Goal: Go to known website: Access a specific website the user already knows

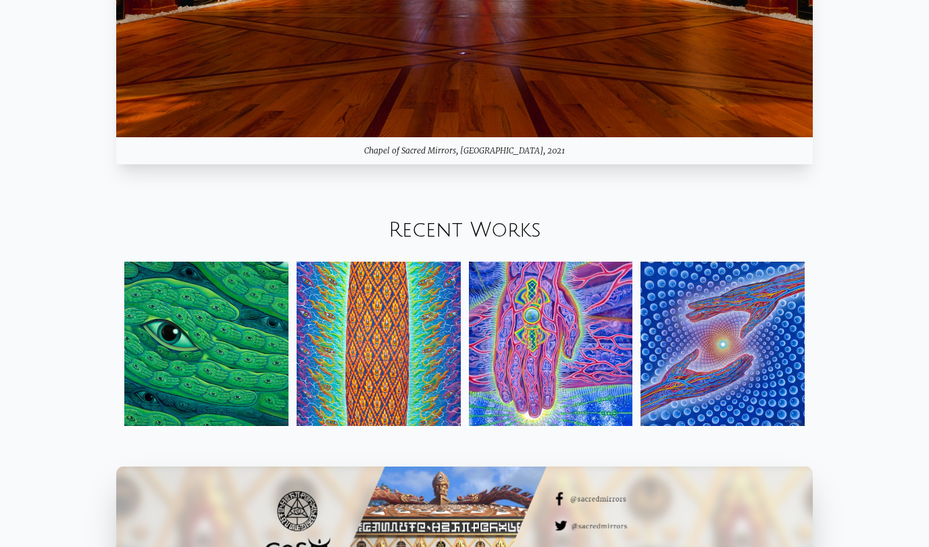
scroll to position [1473, 0]
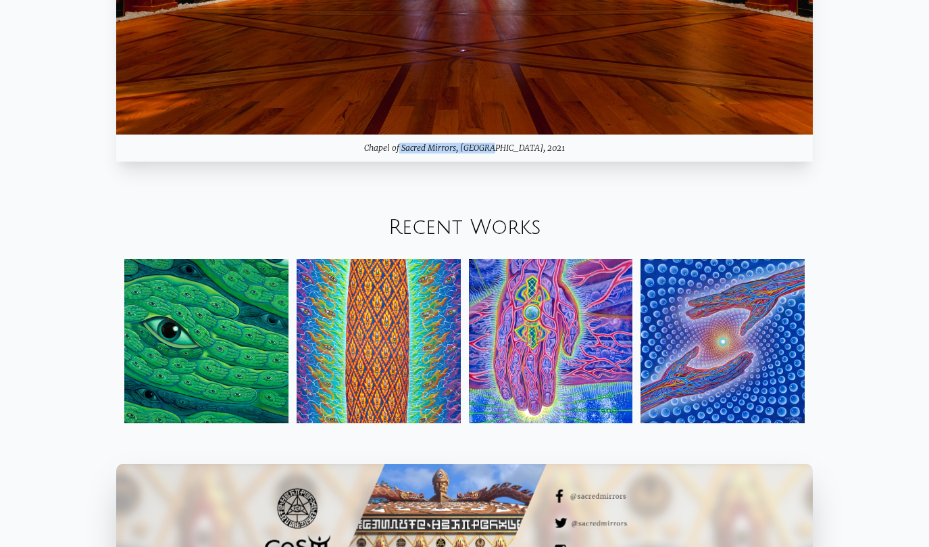
drag, startPoint x: 388, startPoint y: 149, endPoint x: 481, endPoint y: 148, distance: 92.6
click at [481, 148] on div "Chapel of Sacred Mirrors, [GEOGRAPHIC_DATA], 2021" at bounding box center [464, 147] width 697 height 27
copy div "Chapel of Sacred Mirrors"
